Goal: Information Seeking & Learning: Learn about a topic

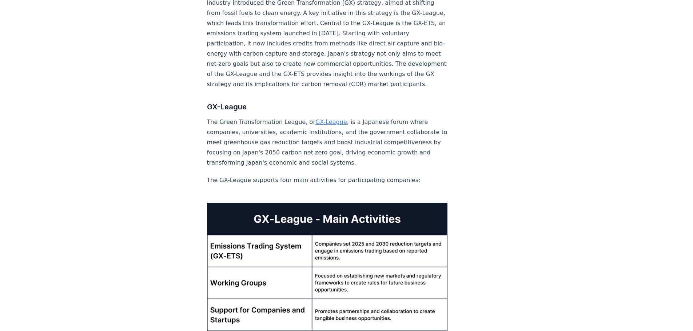
scroll to position [410, 0]
click at [321, 118] on link "GX-League" at bounding box center [331, 121] width 32 height 7
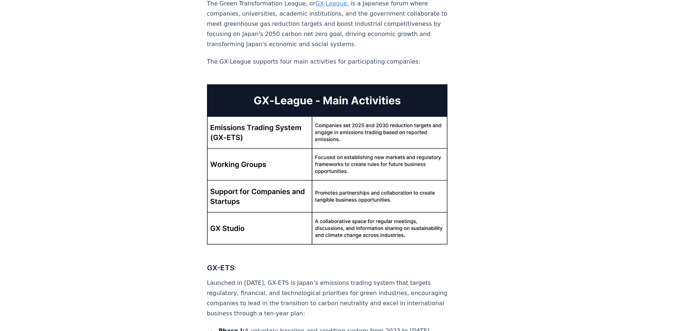
scroll to position [527, 0]
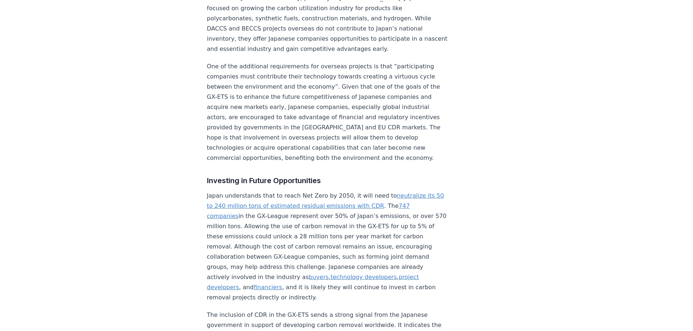
scroll to position [2198, 0]
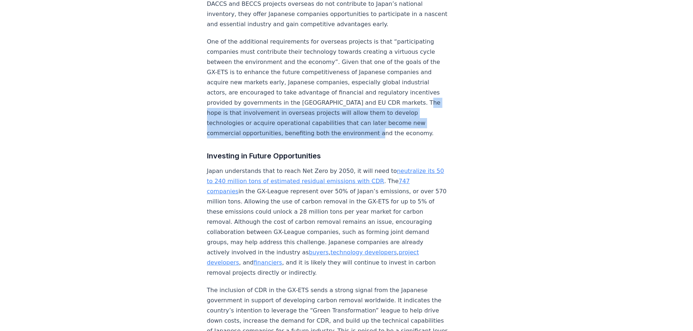
drag, startPoint x: 224, startPoint y: 75, endPoint x: 415, endPoint y: 94, distance: 191.9
click at [415, 94] on p "One of the additional requirements for overseas projects is that “participating…" at bounding box center [327, 88] width 241 height 102
copy p "involvement in overseas projects will allow them to develop technologies or acq…"
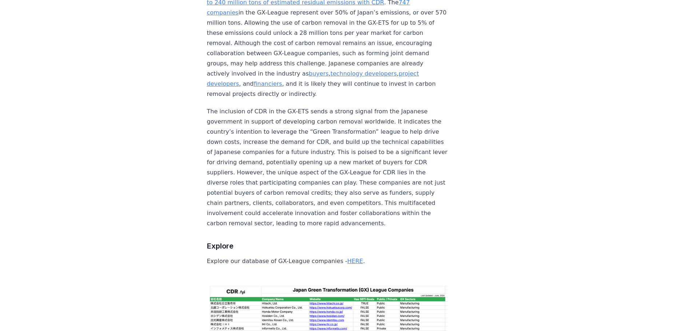
scroll to position [2378, 0]
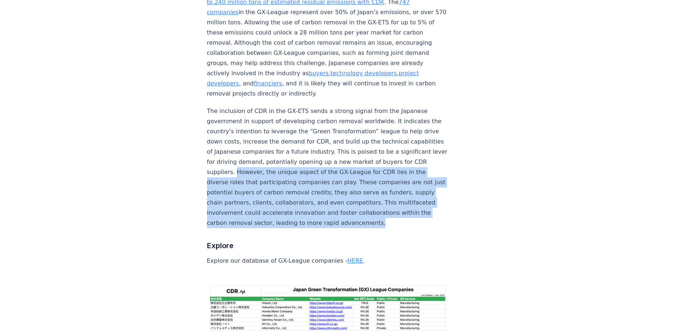
drag, startPoint x: 248, startPoint y: 195, endPoint x: 276, endPoint y: 136, distance: 65.6
click at [276, 136] on p "The inclusion of CDR in the GX-ETS sends a strong signal from the Japanese gove…" at bounding box center [327, 167] width 241 height 122
copy p "However, the unique aspect of the GX-League for CDR lies in the diverse roles t…"
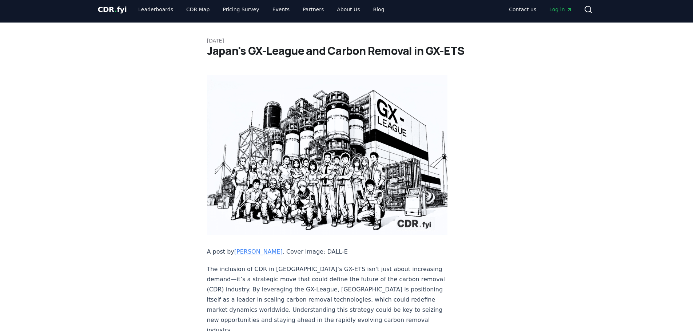
scroll to position [0, 0]
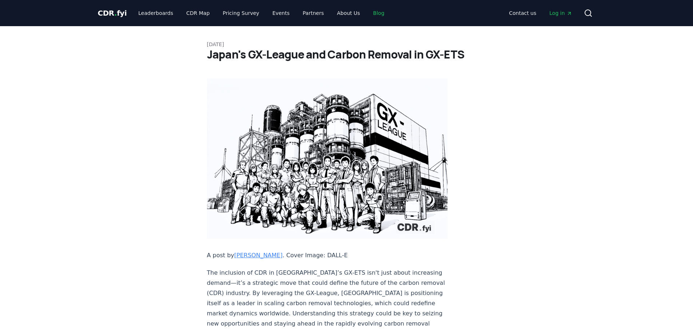
click at [369, 14] on link "Blog" at bounding box center [378, 13] width 23 height 13
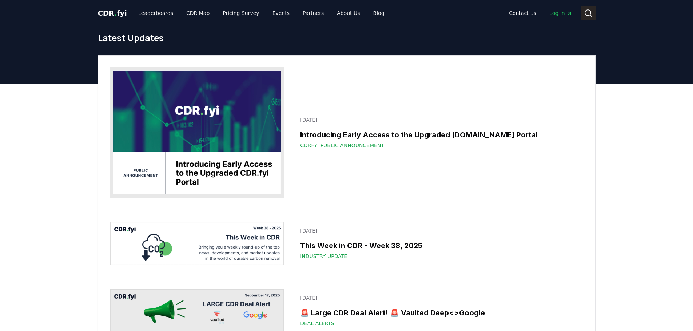
click at [588, 14] on icon at bounding box center [588, 13] width 9 height 9
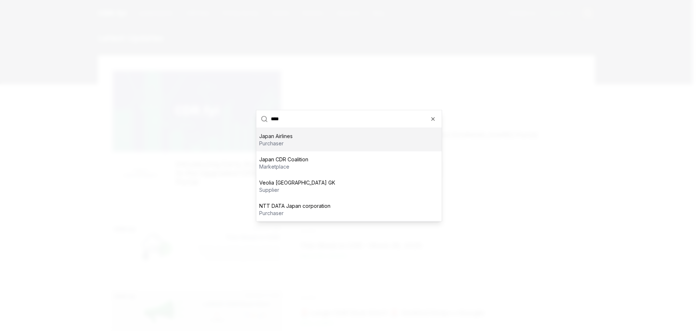
type input "*****"
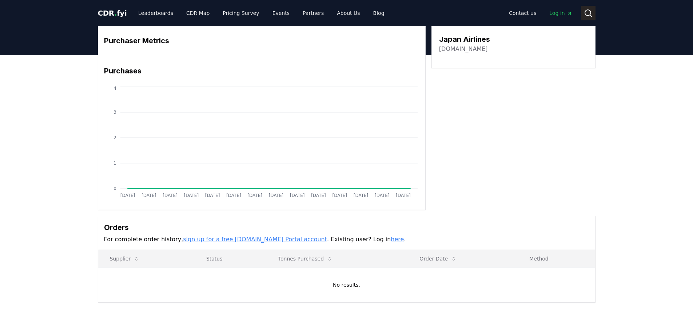
click at [583, 11] on button "Search" at bounding box center [588, 13] width 15 height 15
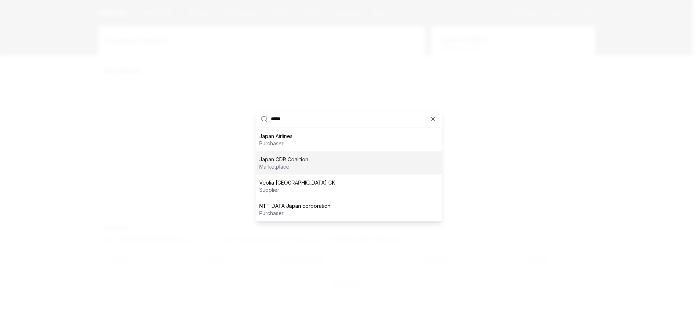
click at [337, 167] on div "Japan CDR Coalition marketplace" at bounding box center [348, 162] width 185 height 23
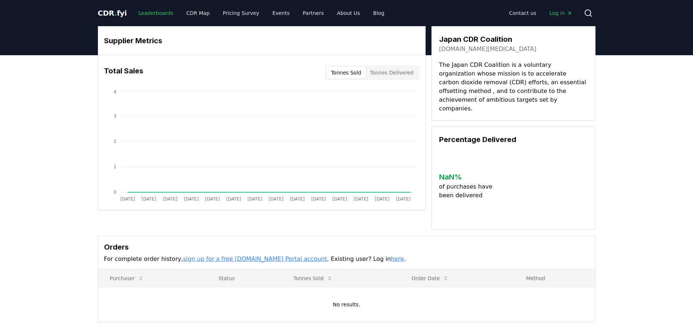
click at [155, 13] on link "Leaderboards" at bounding box center [155, 13] width 47 height 13
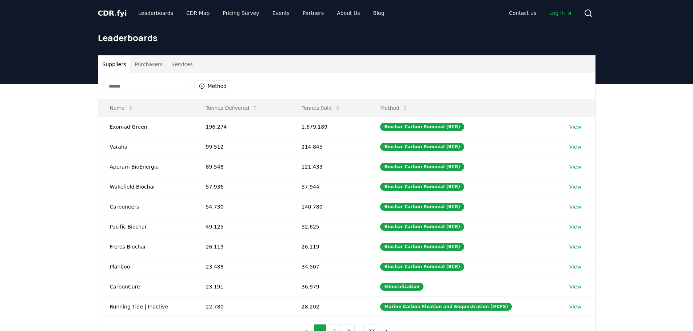
click at [155, 63] on button "Purchasers" at bounding box center [148, 64] width 37 height 17
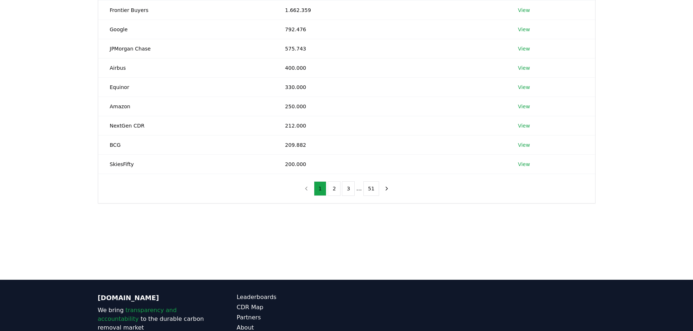
scroll to position [201, 0]
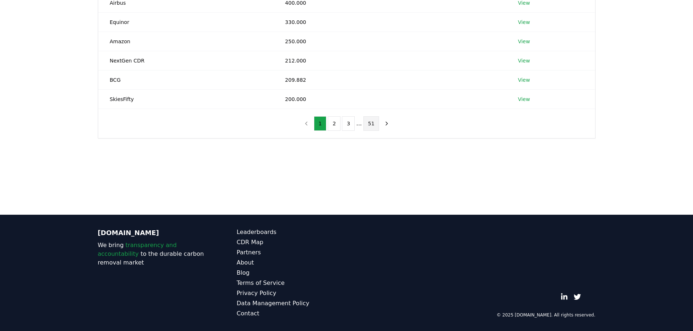
click at [372, 123] on button "51" at bounding box center [371, 123] width 16 height 15
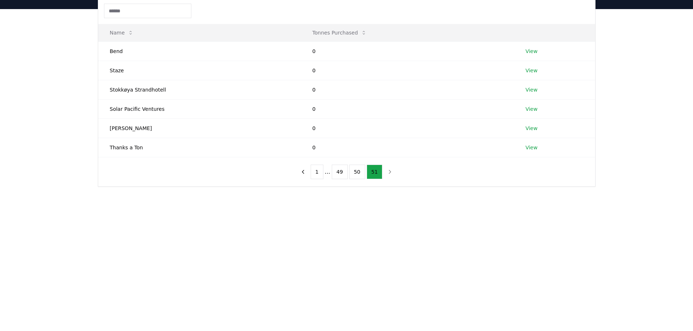
scroll to position [75, 0]
click at [358, 175] on button "50" at bounding box center [357, 172] width 16 height 15
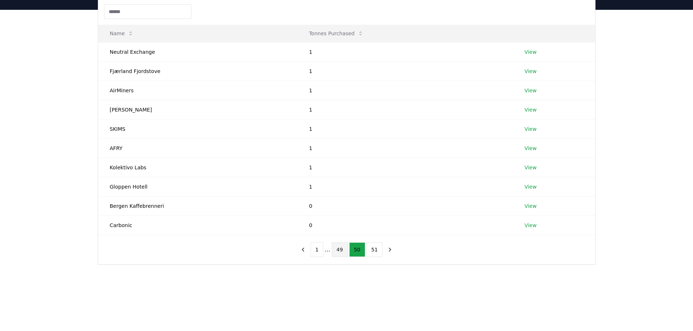
click at [339, 249] on button "49" at bounding box center [340, 250] width 16 height 15
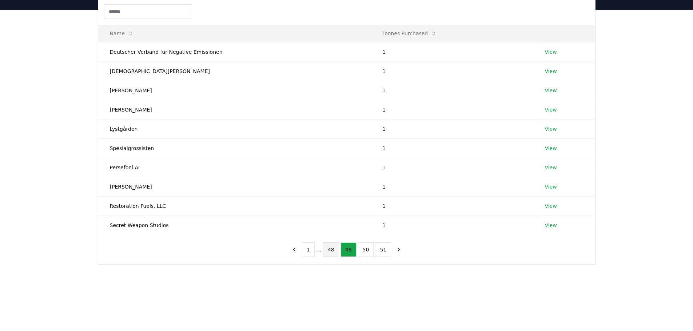
click at [333, 250] on button "48" at bounding box center [331, 250] width 16 height 15
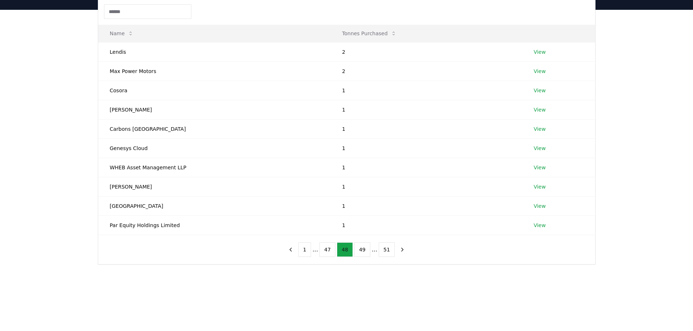
click at [333, 250] on button "47" at bounding box center [327, 250] width 16 height 15
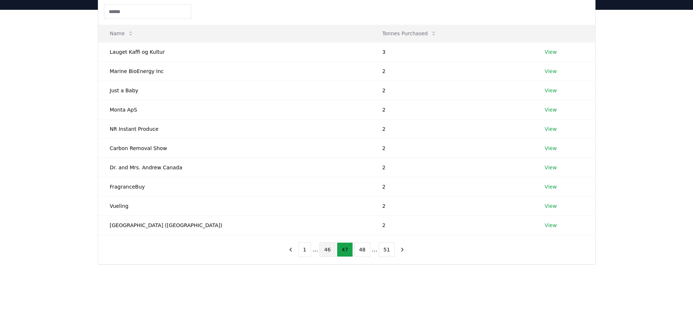
click at [331, 250] on button "46" at bounding box center [327, 250] width 16 height 15
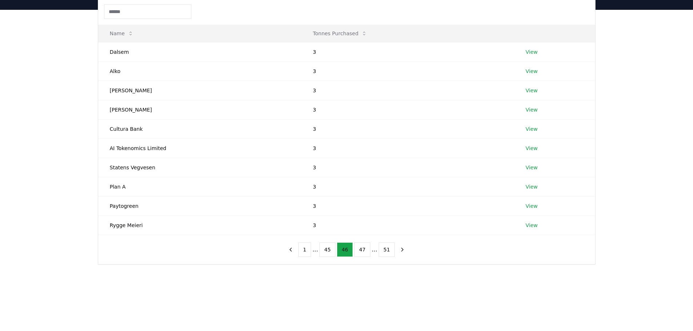
click at [331, 250] on button "45" at bounding box center [327, 250] width 16 height 15
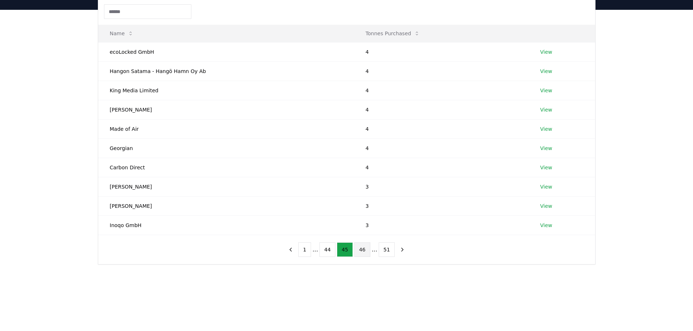
click at [331, 250] on button "44" at bounding box center [327, 250] width 16 height 15
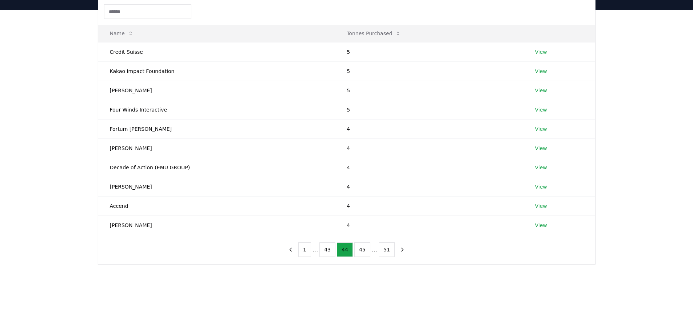
click at [331, 250] on button "43" at bounding box center [327, 250] width 16 height 15
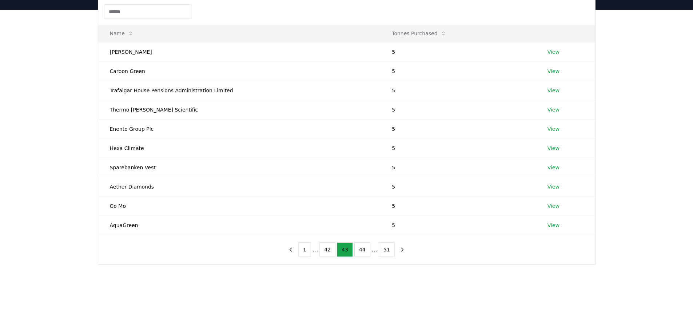
click at [331, 250] on button "42" at bounding box center [327, 250] width 16 height 15
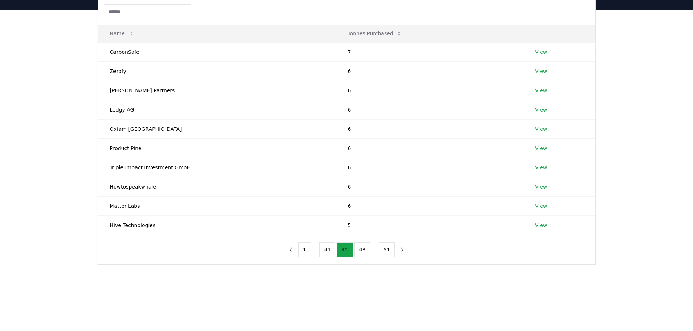
click at [331, 250] on button "41" at bounding box center [327, 250] width 16 height 15
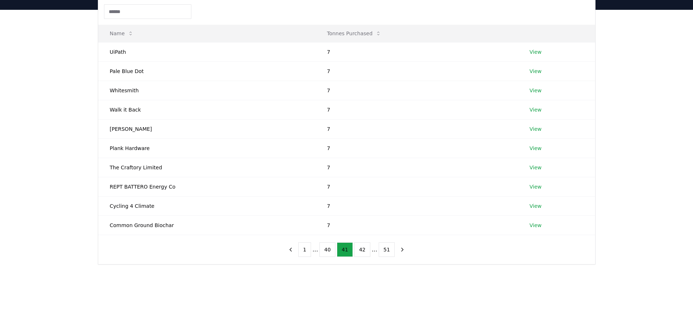
click at [331, 250] on button "40" at bounding box center [327, 250] width 16 height 15
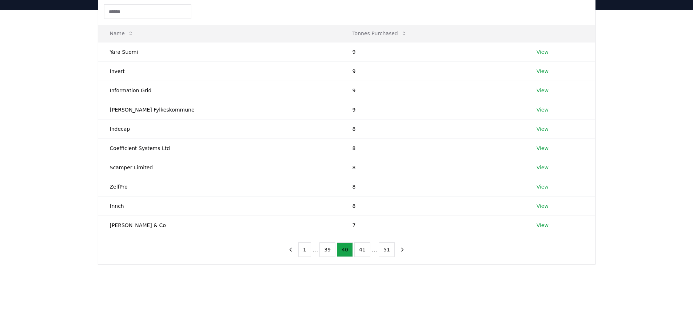
click at [331, 250] on button "39" at bounding box center [327, 250] width 16 height 15
click at [331, 250] on button "38" at bounding box center [327, 250] width 16 height 15
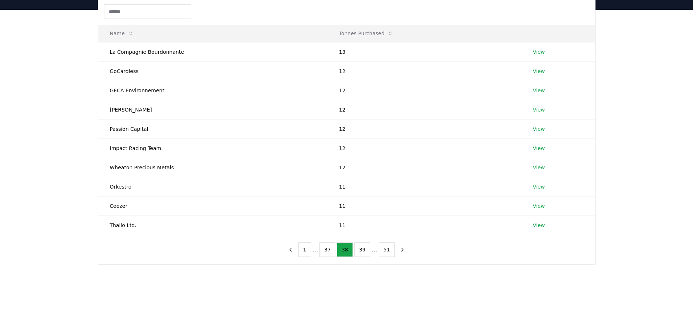
click at [331, 250] on button "37" at bounding box center [327, 250] width 16 height 15
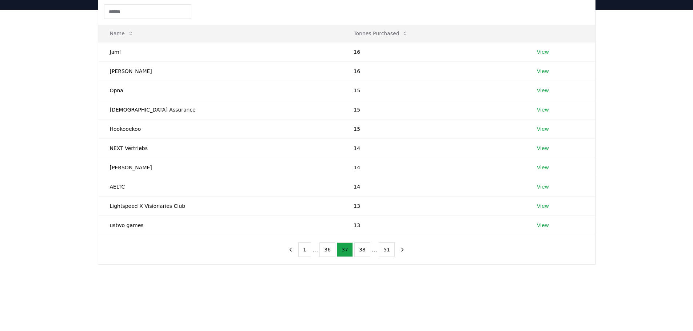
click at [331, 250] on button "36" at bounding box center [327, 250] width 16 height 15
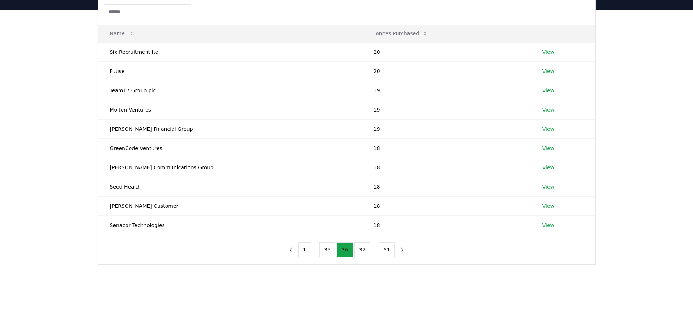
click at [331, 250] on button "35" at bounding box center [327, 250] width 16 height 15
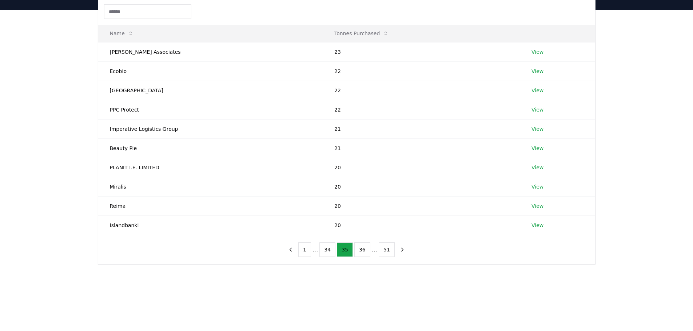
click at [331, 250] on button "34" at bounding box center [327, 250] width 16 height 15
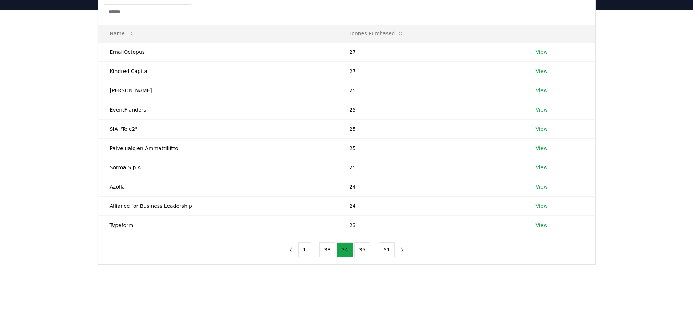
click at [331, 250] on button "33" at bounding box center [327, 250] width 16 height 15
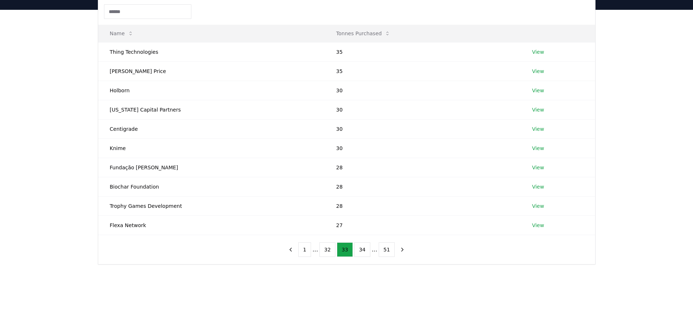
click at [331, 250] on button "32" at bounding box center [327, 250] width 16 height 15
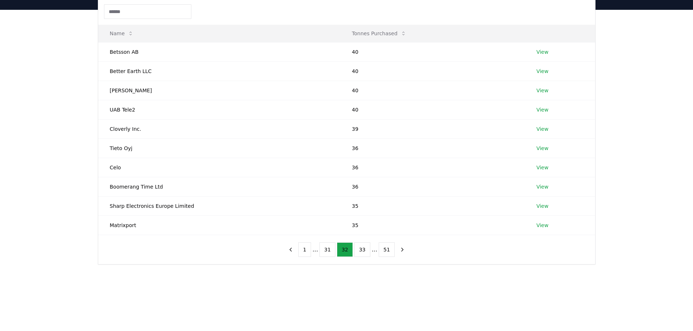
click at [331, 250] on button "31" at bounding box center [327, 250] width 16 height 15
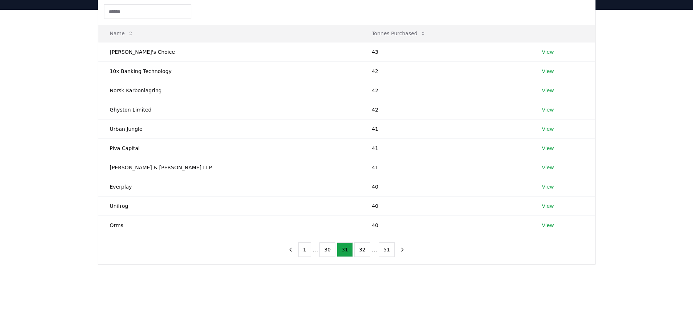
click at [331, 250] on button "30" at bounding box center [327, 250] width 16 height 15
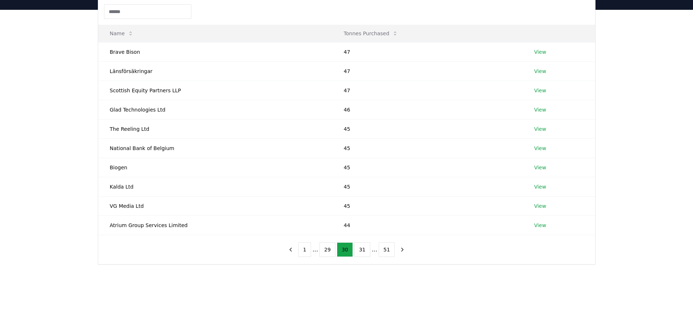
click at [331, 250] on button "29" at bounding box center [327, 250] width 16 height 15
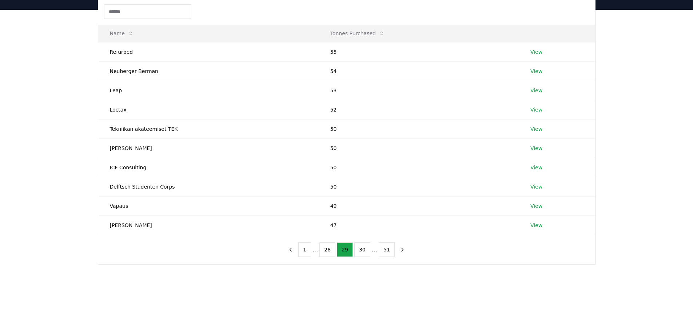
click at [331, 250] on button "28" at bounding box center [327, 250] width 16 height 15
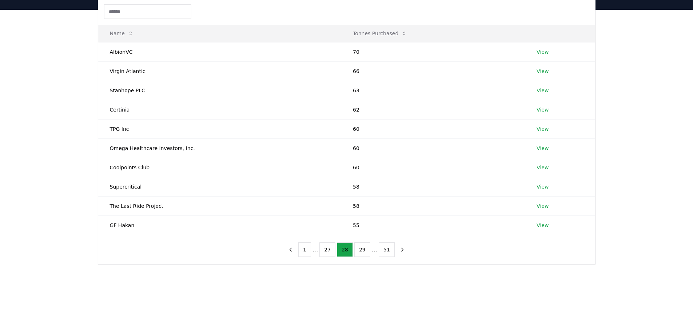
click at [331, 250] on button "27" at bounding box center [327, 250] width 16 height 15
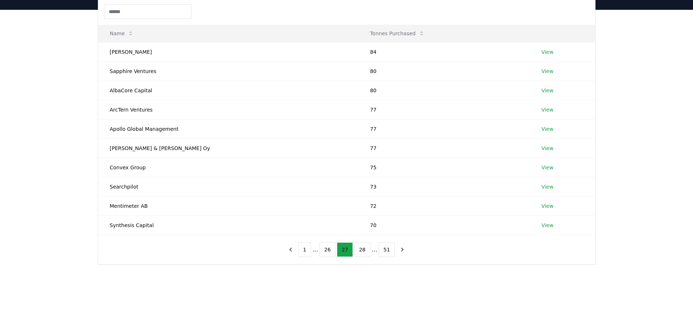
click at [345, 251] on button "27" at bounding box center [345, 250] width 16 height 15
click at [356, 251] on button "28" at bounding box center [362, 250] width 16 height 15
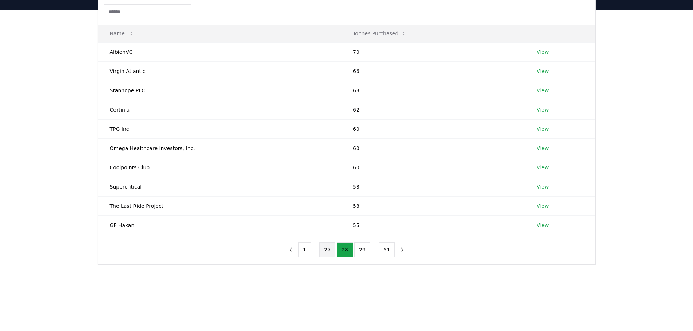
click at [330, 249] on button "27" at bounding box center [327, 250] width 16 height 15
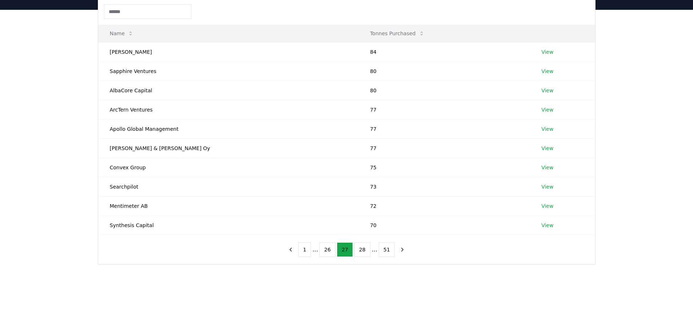
click at [330, 249] on button "26" at bounding box center [327, 250] width 16 height 15
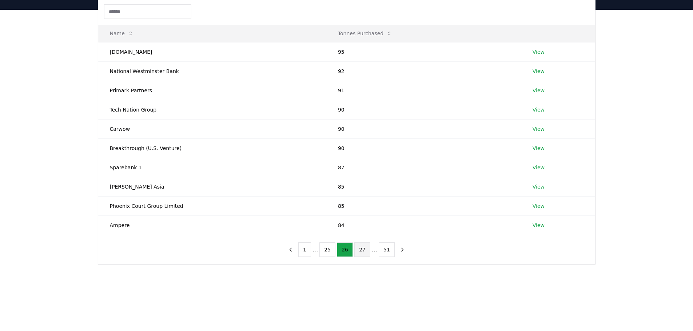
click at [330, 249] on button "25" at bounding box center [327, 250] width 16 height 15
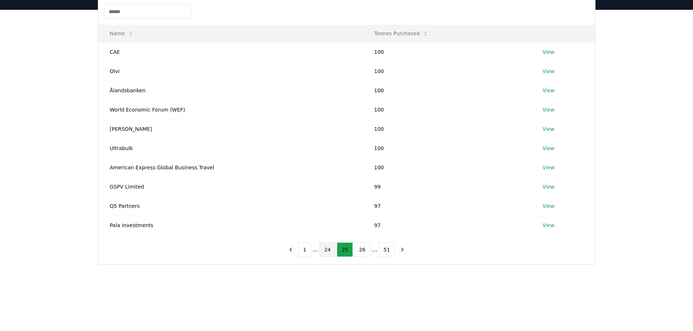
click at [330, 249] on button "24" at bounding box center [327, 250] width 16 height 15
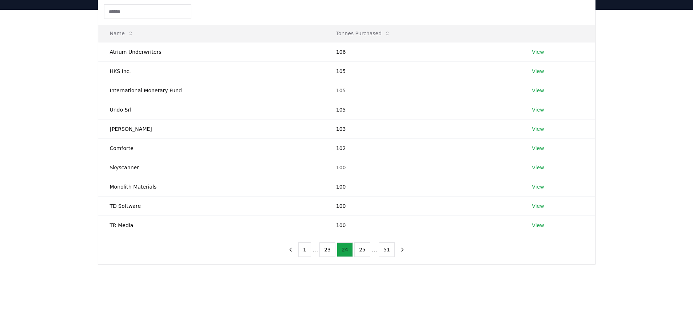
click at [330, 249] on button "23" at bounding box center [327, 250] width 16 height 15
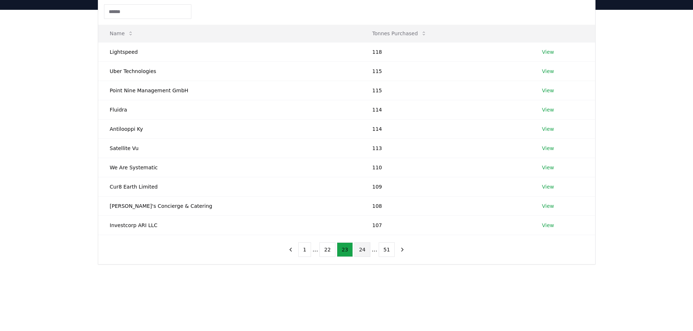
click at [330, 249] on button "22" at bounding box center [327, 250] width 16 height 15
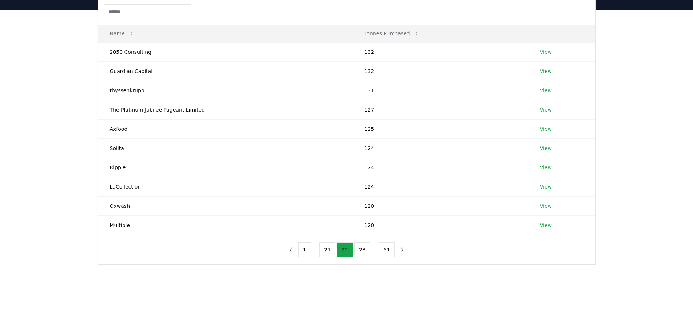
click at [330, 249] on button "21" at bounding box center [327, 250] width 16 height 15
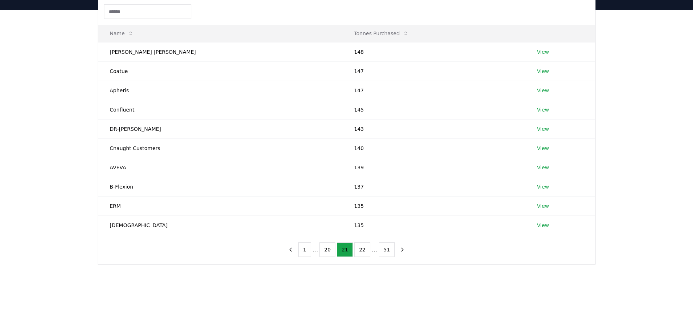
click at [330, 249] on button "20" at bounding box center [327, 250] width 16 height 15
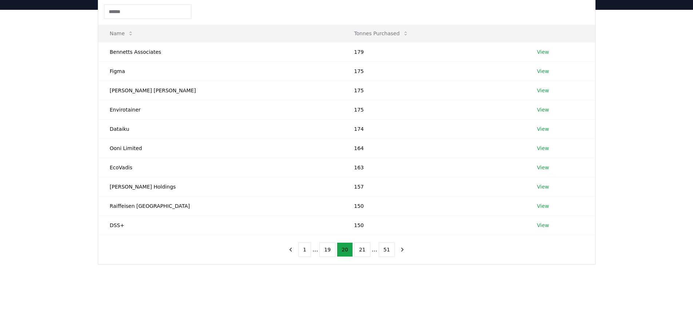
click at [330, 249] on button "19" at bounding box center [327, 250] width 16 height 15
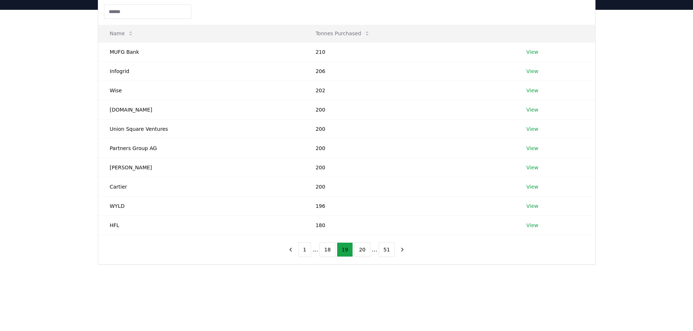
click at [330, 249] on button "18" at bounding box center [327, 250] width 16 height 15
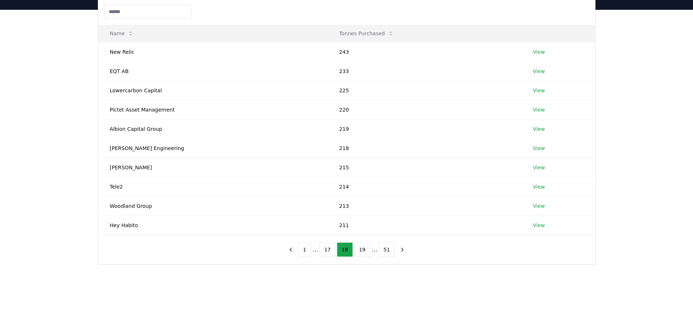
click at [330, 249] on button "17" at bounding box center [327, 250] width 16 height 15
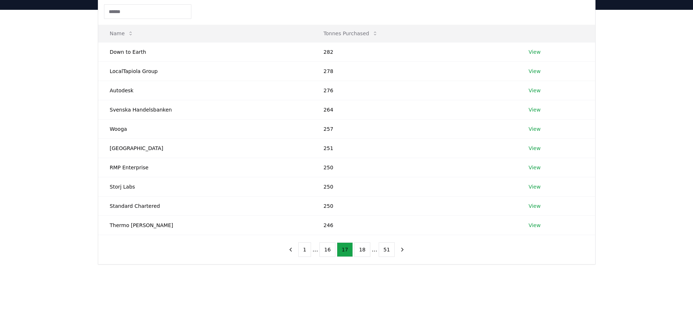
click at [330, 249] on button "16" at bounding box center [327, 250] width 16 height 15
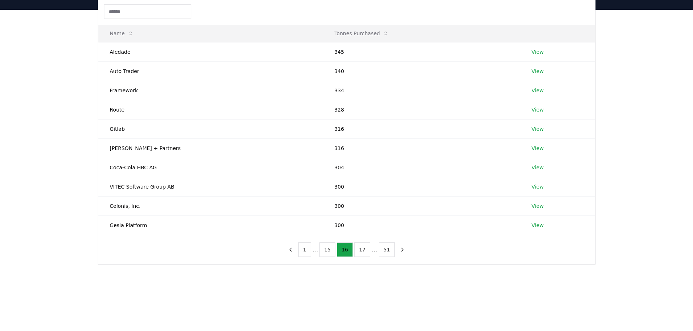
click at [330, 249] on button "15" at bounding box center [327, 250] width 16 height 15
click at [330, 249] on button "14" at bounding box center [327, 250] width 16 height 15
click at [330, 249] on button "13" at bounding box center [327, 250] width 16 height 15
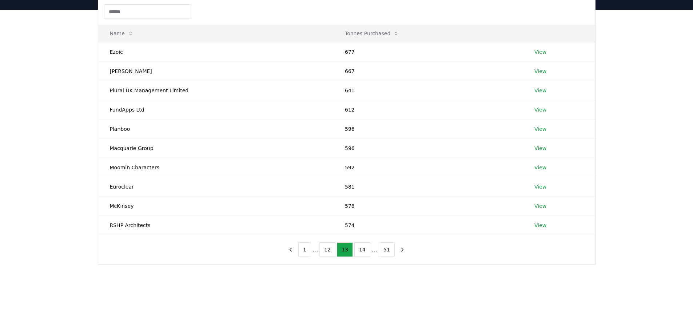
click at [330, 249] on button "12" at bounding box center [327, 250] width 16 height 15
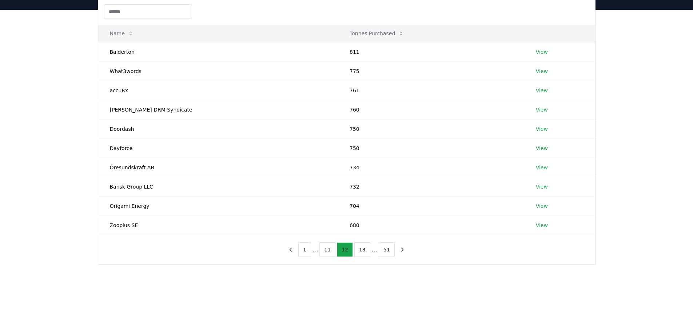
click at [342, 253] on button "12" at bounding box center [345, 250] width 16 height 15
click at [364, 250] on button "13" at bounding box center [362, 250] width 16 height 15
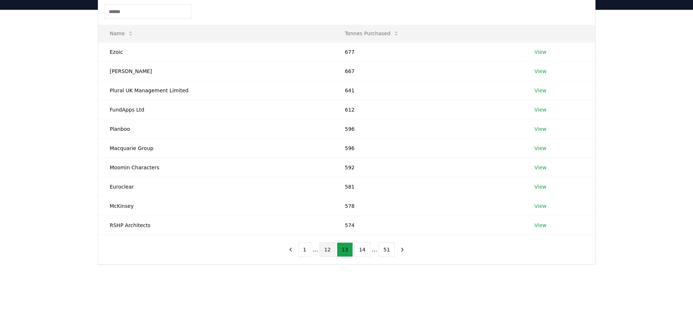
click at [331, 250] on button "12" at bounding box center [327, 250] width 16 height 15
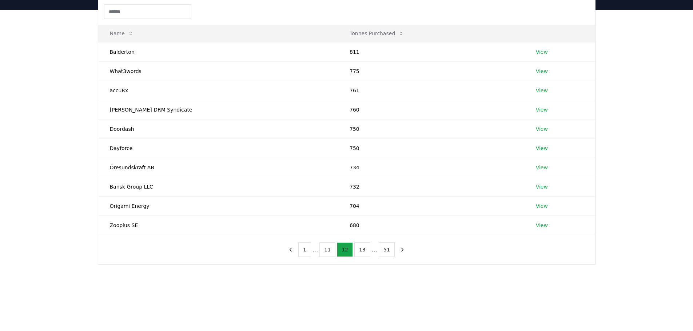
click at [331, 250] on button "11" at bounding box center [327, 250] width 16 height 15
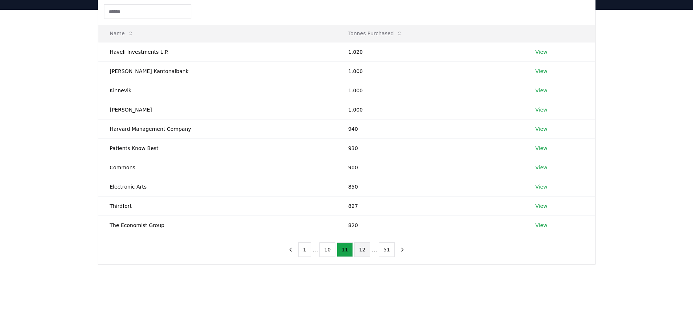
click at [331, 250] on button "10" at bounding box center [327, 250] width 16 height 15
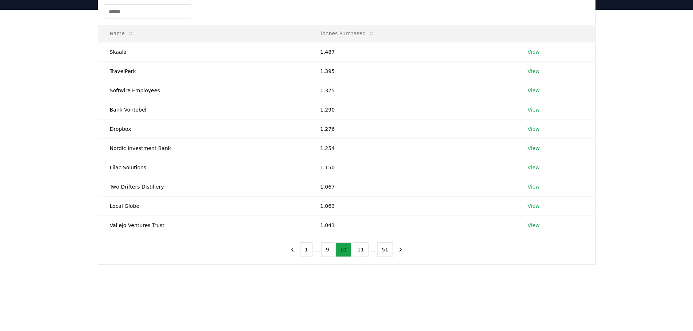
click at [331, 250] on button "9" at bounding box center [327, 250] width 13 height 15
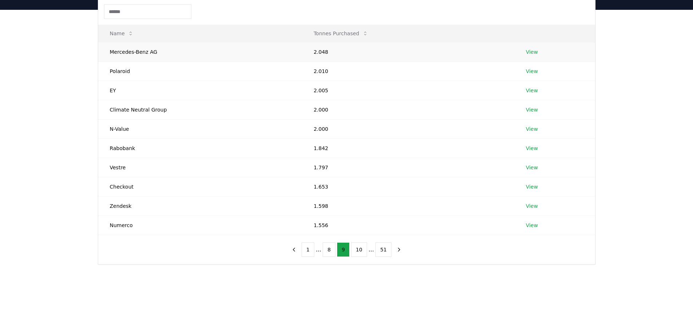
click at [530, 54] on link "View" at bounding box center [532, 51] width 12 height 7
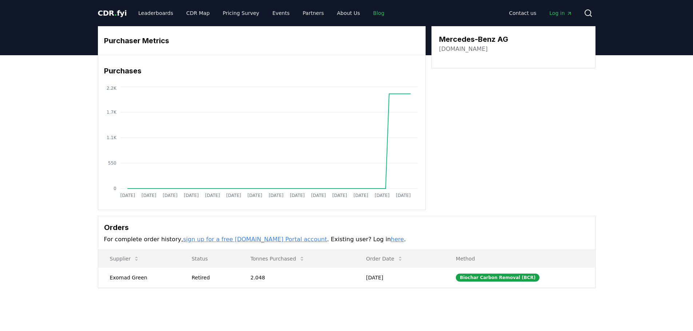
click at [367, 12] on link "Blog" at bounding box center [378, 13] width 23 height 13
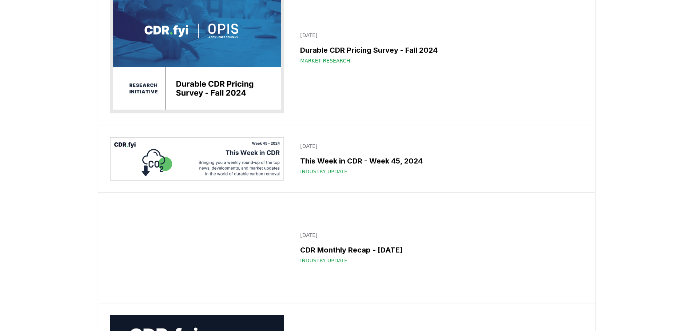
scroll to position [6850, 0]
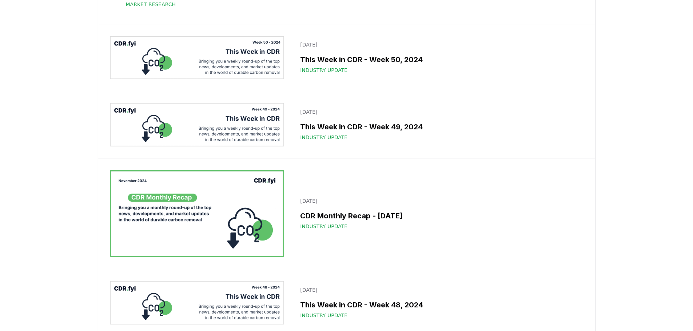
scroll to position [6304, 0]
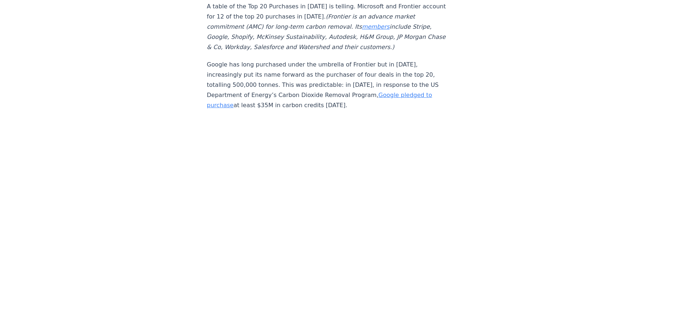
scroll to position [2008, 0]
